Goal: Task Accomplishment & Management: Manage account settings

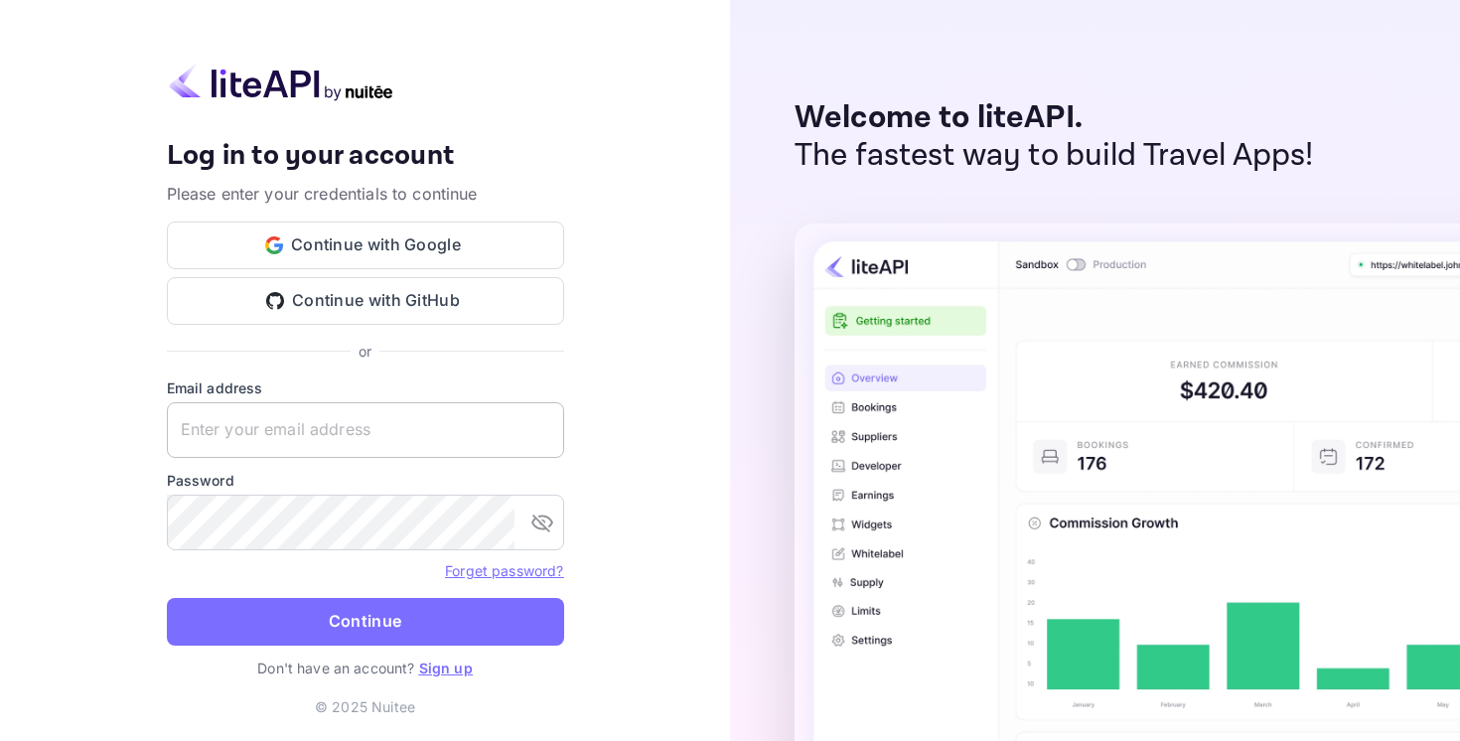
click at [325, 421] on input "text" at bounding box center [365, 430] width 397 height 56
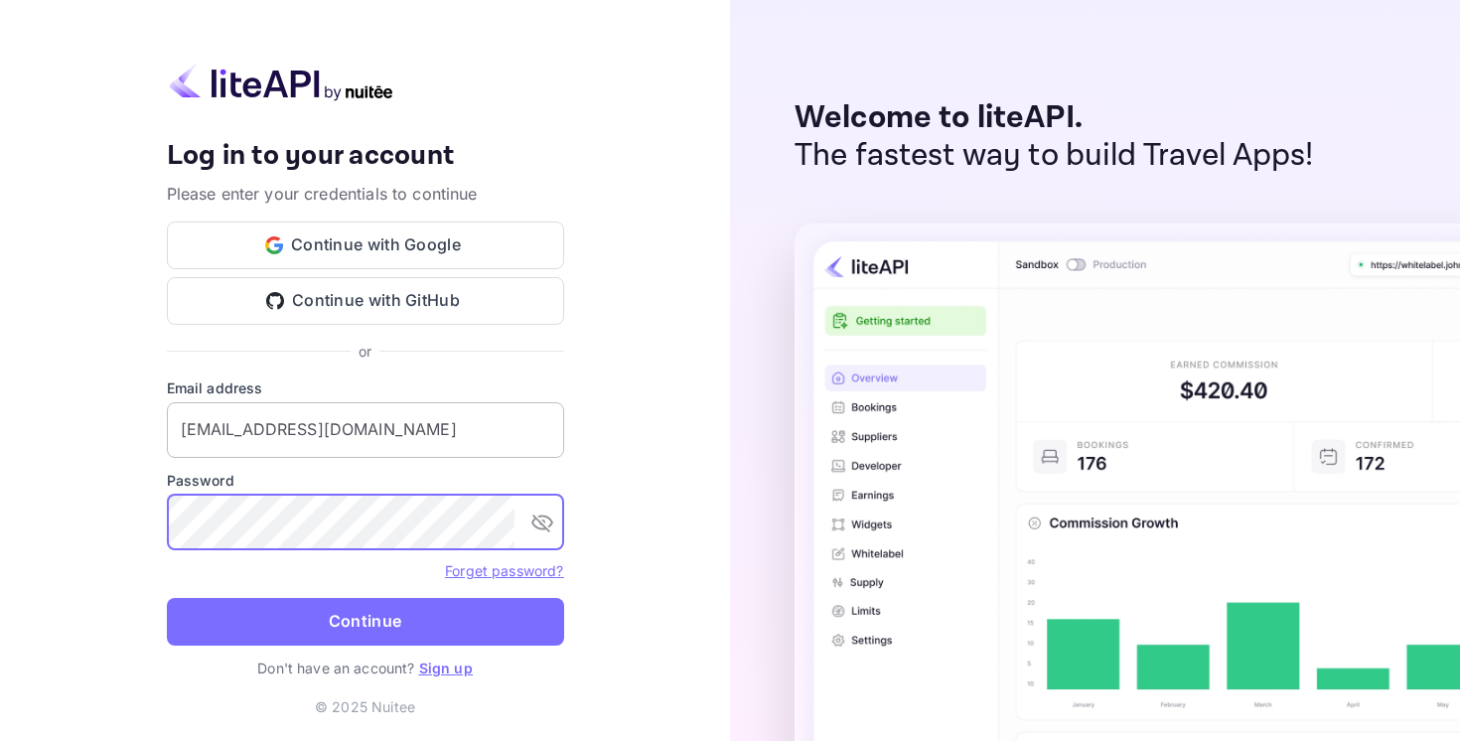
click at [167, 598] on button "Continue" at bounding box center [365, 622] width 397 height 48
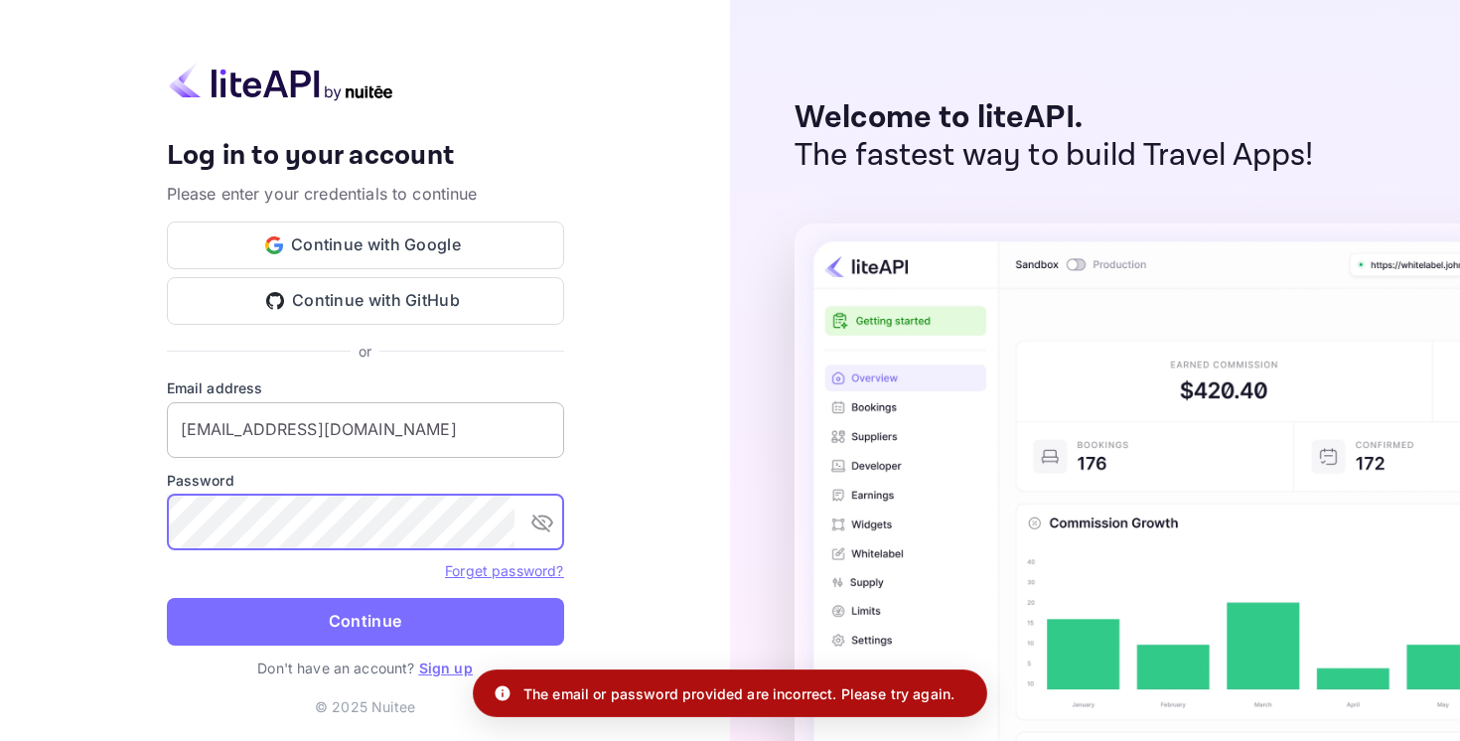
click at [250, 437] on input "[EMAIL_ADDRESS][DOMAIN_NAME]" at bounding box center [365, 430] width 397 height 56
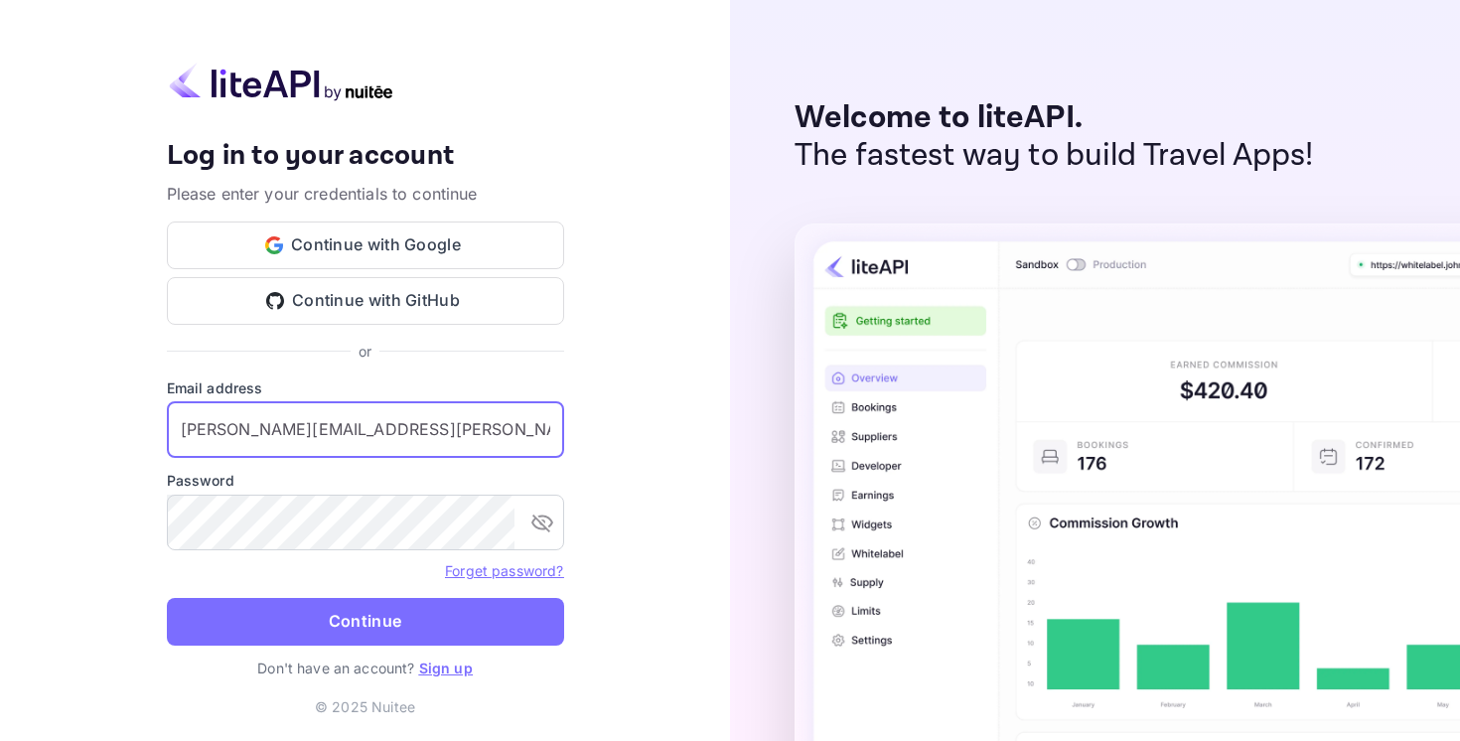
type input "[PERSON_NAME][EMAIL_ADDRESS][PERSON_NAME][DOMAIN_NAME]"
click at [167, 598] on button "Continue" at bounding box center [365, 622] width 397 height 48
